Goal: Information Seeking & Learning: Learn about a topic

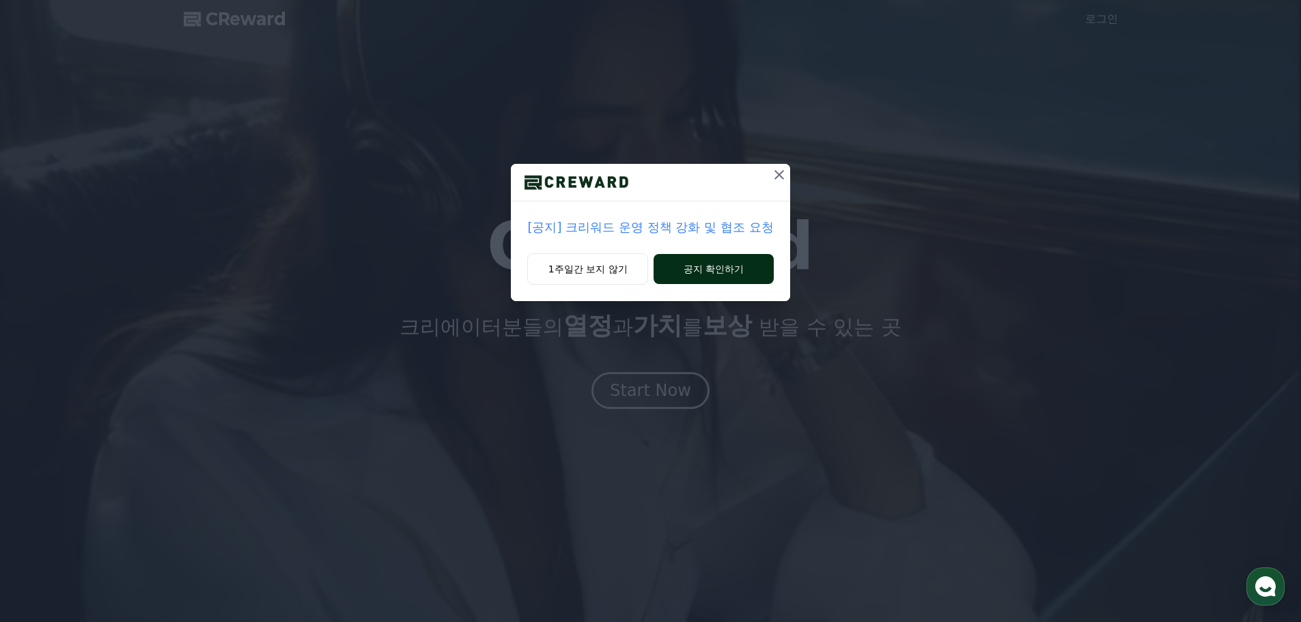
click at [674, 262] on button "공지 확인하기" at bounding box center [714, 269] width 120 height 30
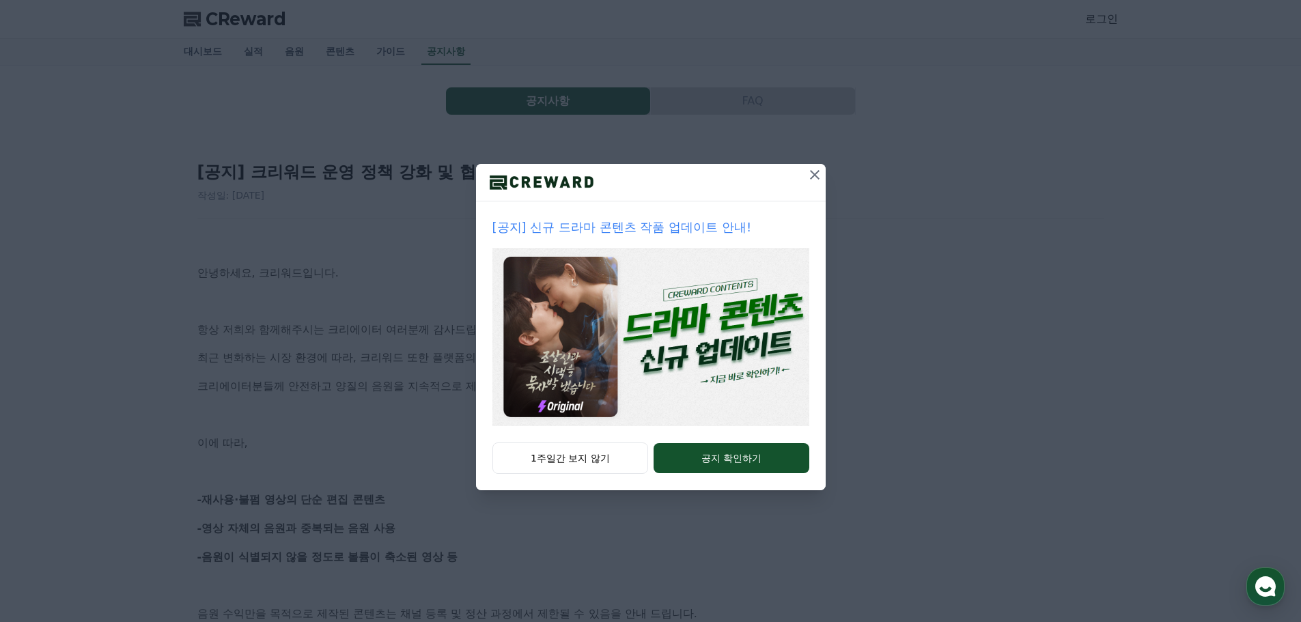
drag, startPoint x: 818, startPoint y: 179, endPoint x: 809, endPoint y: 184, distance: 10.7
click at [818, 179] on icon at bounding box center [815, 175] width 16 height 16
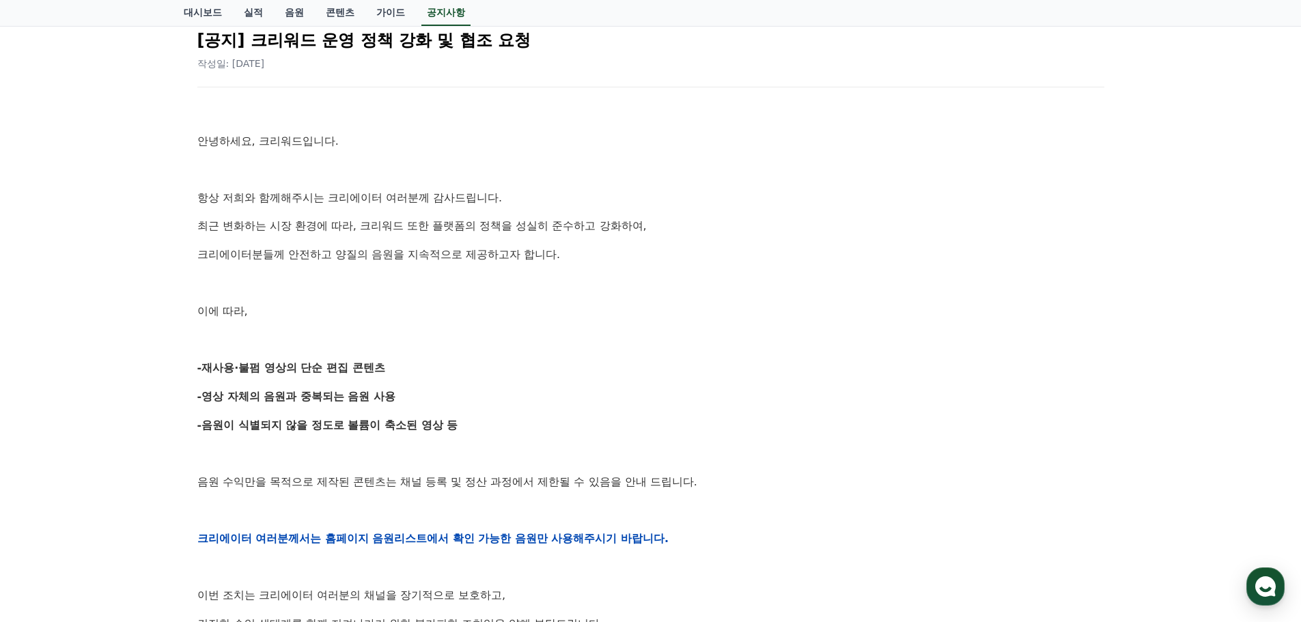
scroll to position [273, 0]
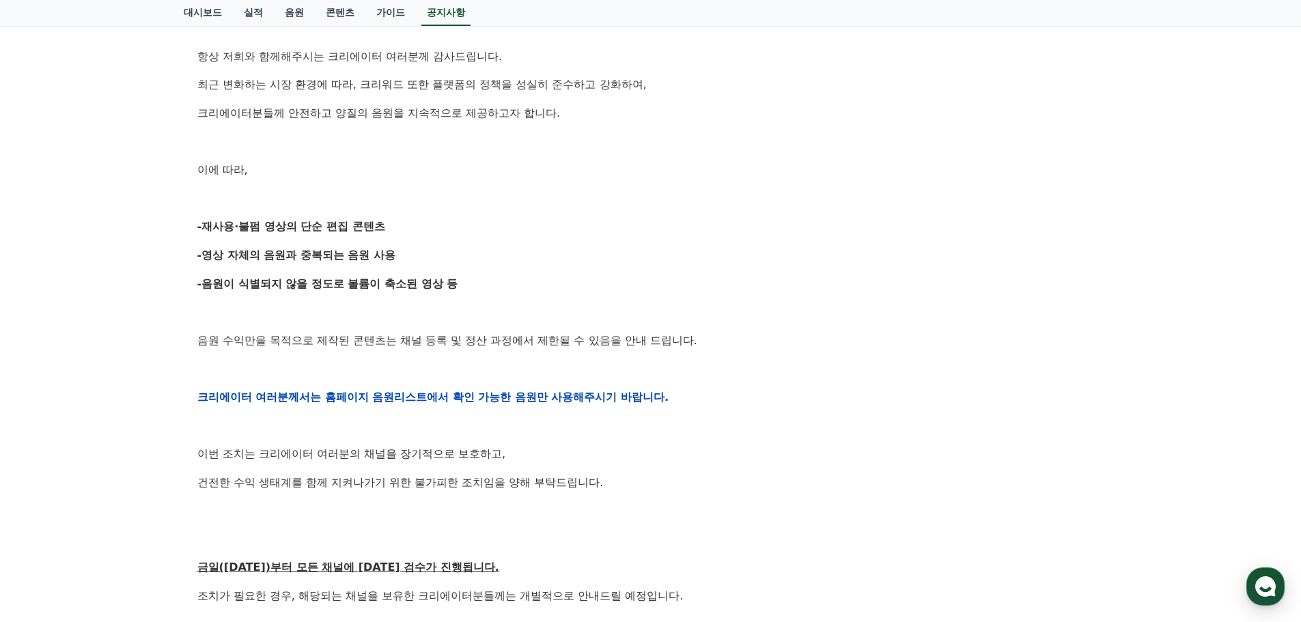
drag, startPoint x: 227, startPoint y: 61, endPoint x: 548, endPoint y: 255, distance: 374.8
click at [548, 255] on div "안녕하세요, 크리워드입니다. 항상 저희와 함께해주시는 크리에이터 여러분께 감사드립니다. 최근 변화하는 시장 환경에 따라, 크리워드 또한 플랫폼…" at bounding box center [650, 397] width 907 height 870
click at [548, 255] on p "-영상 자체의 음원과 중복되는 음원 사용" at bounding box center [650, 256] width 907 height 18
drag, startPoint x: 510, startPoint y: 283, endPoint x: 484, endPoint y: 299, distance: 30.3
click at [484, 299] on div "안녕하세요, 크리워드입니다. 항상 저희와 함께해주시는 크리에이터 여러분께 감사드립니다. 최근 변화하는 시장 환경에 따라, 크리워드 또한 플랫폼…" at bounding box center [650, 397] width 907 height 870
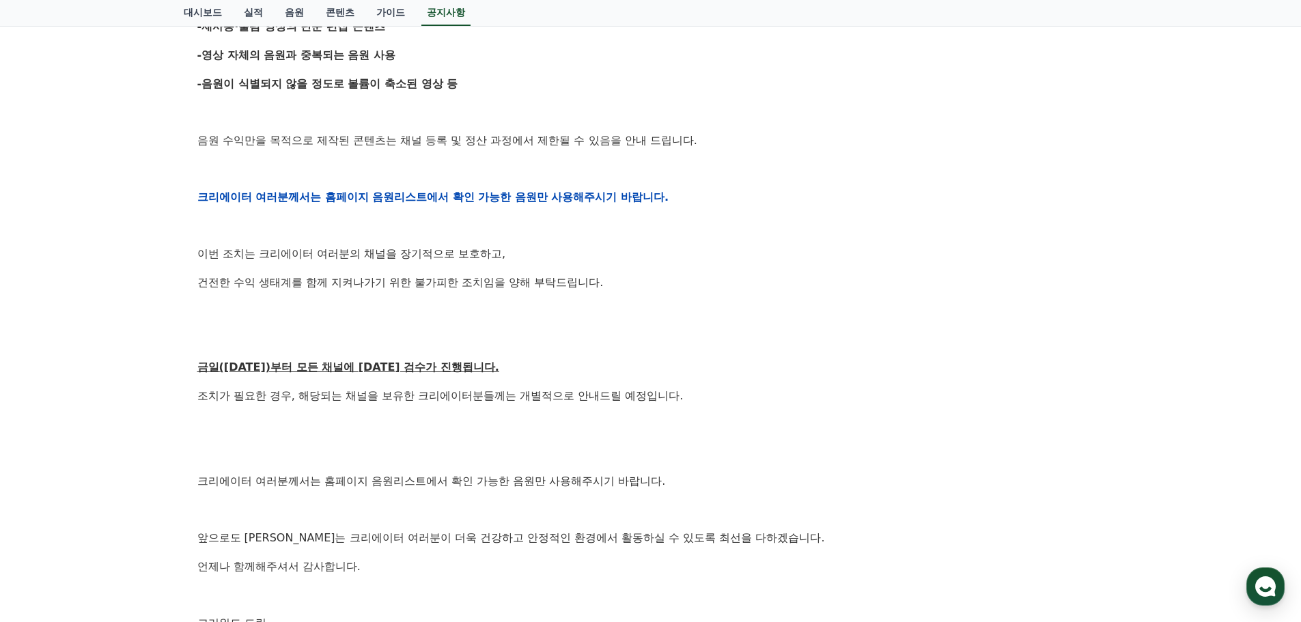
scroll to position [478, 0]
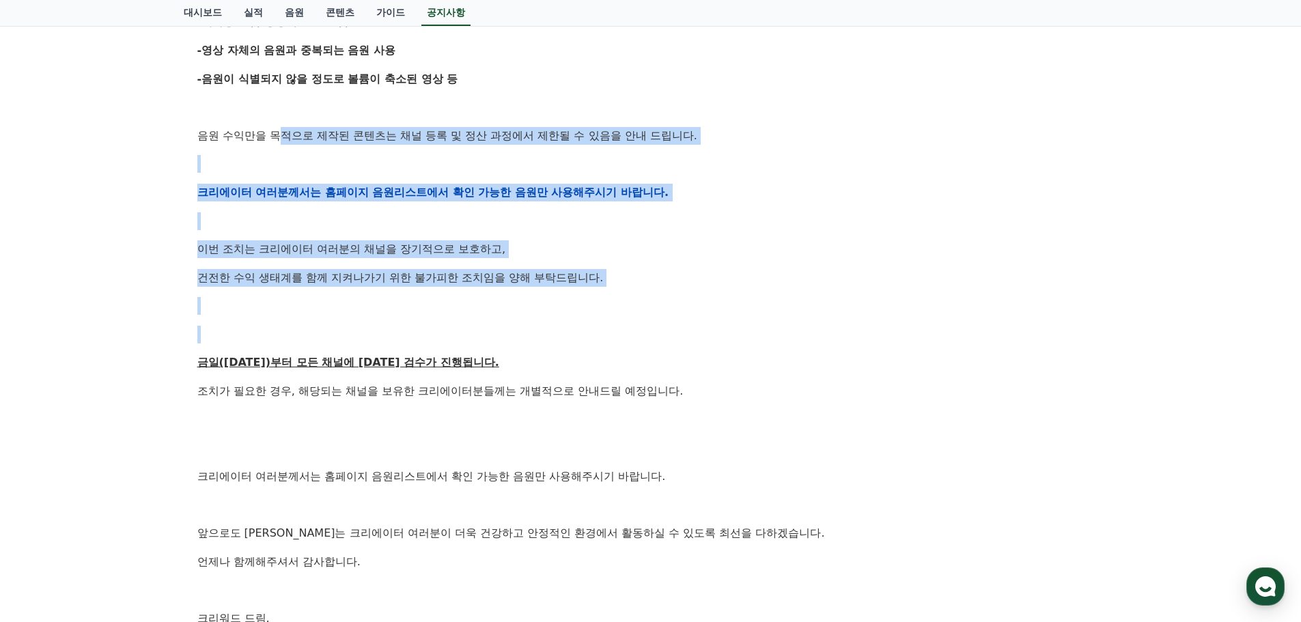
drag, startPoint x: 289, startPoint y: 133, endPoint x: 594, endPoint y: 327, distance: 360.8
click at [594, 327] on div "안녕하세요, 크리워드입니다. 항상 저희와 함께해주시는 크리에이터 여러분께 감사드립니다. 최근 변화하는 시장 환경에 따라, 크리워드 또한 플랫폼…" at bounding box center [650, 192] width 907 height 870
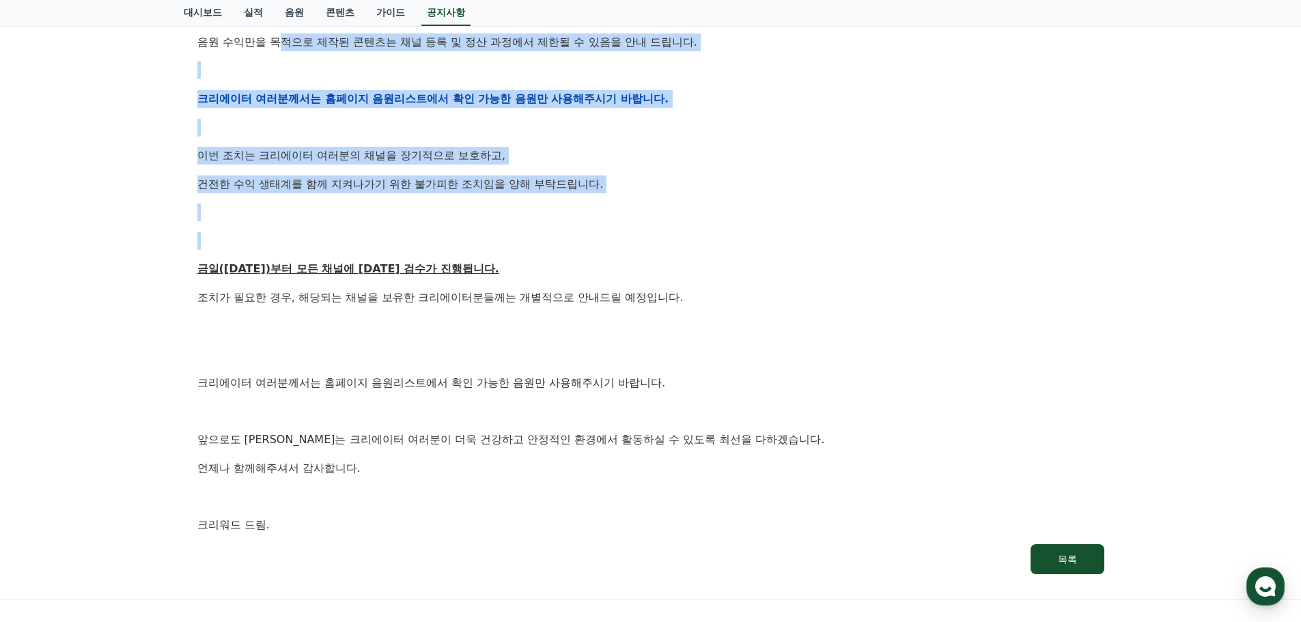
scroll to position [683, 0]
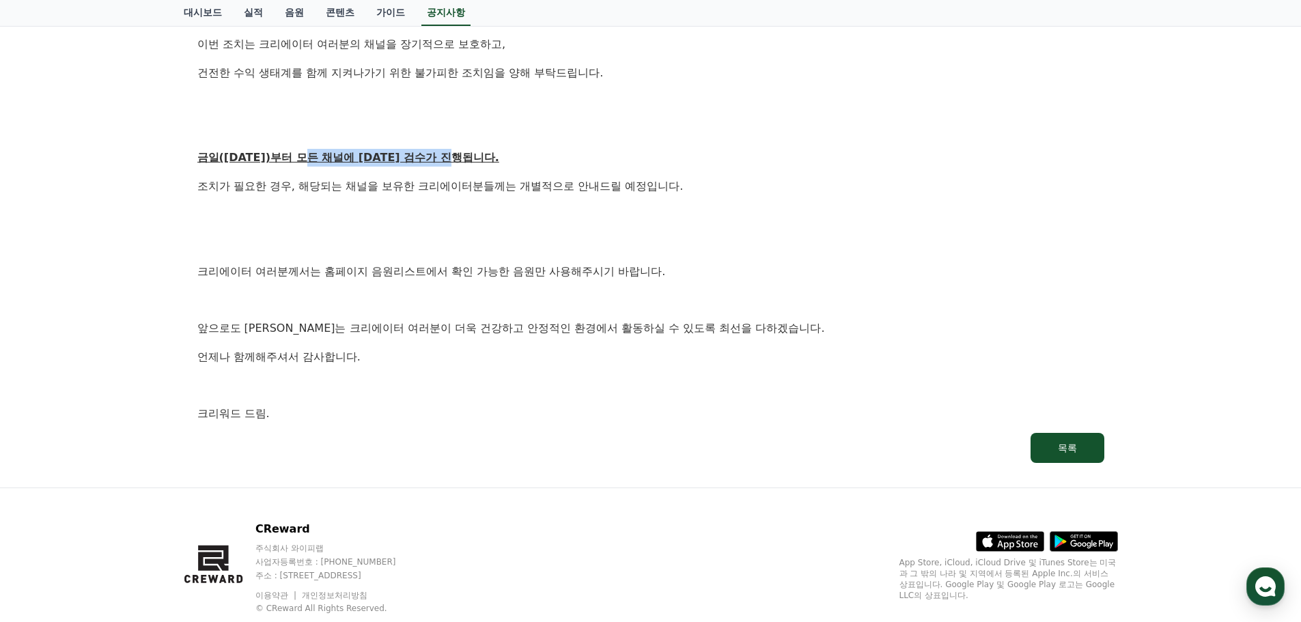
drag, startPoint x: 316, startPoint y: 140, endPoint x: 495, endPoint y: 152, distance: 180.0
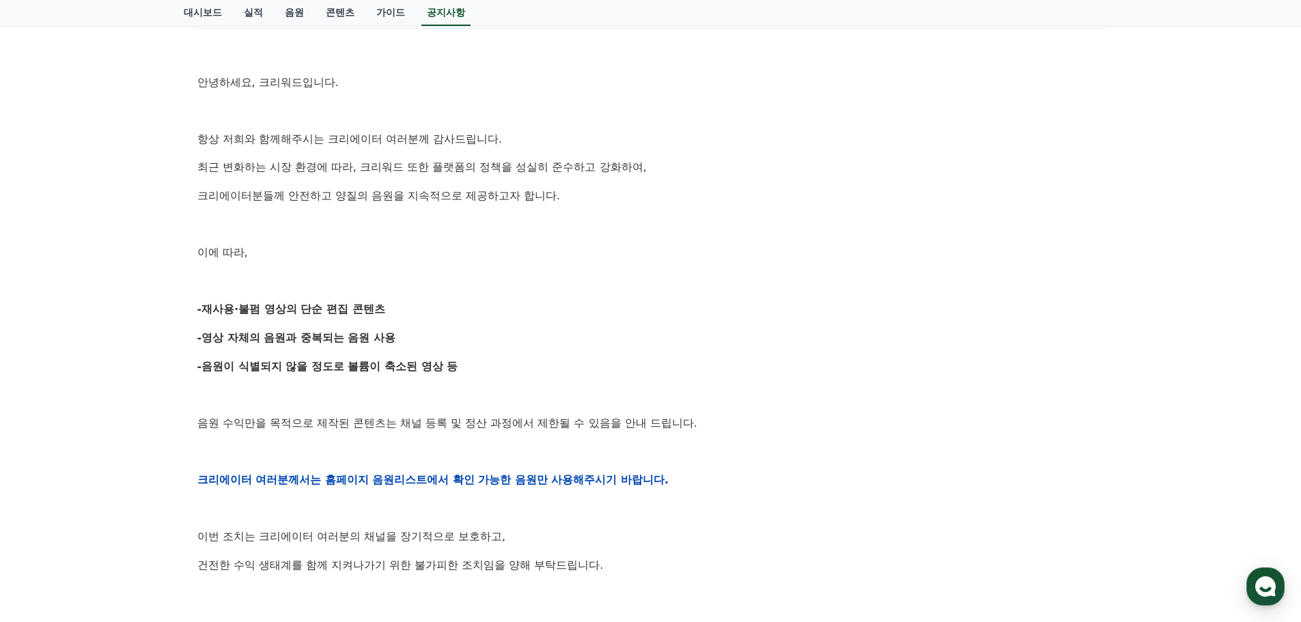
scroll to position [0, 0]
